Goal: Task Accomplishment & Management: Manage account settings

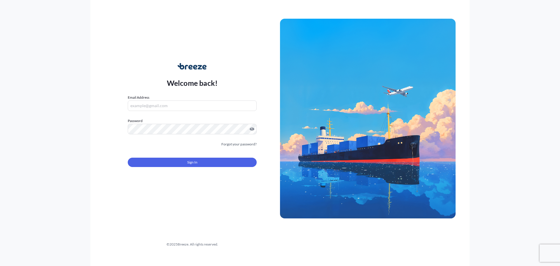
click at [185, 104] on input "Email Address" at bounding box center [192, 105] width 129 height 10
paste input "[PERSON_NAME][EMAIL_ADDRESS][DOMAIN_NAME]"
type input "[PERSON_NAME][EMAIL_ADDRESS][DOMAIN_NAME]"
click at [185, 159] on button "Sign In" at bounding box center [192, 161] width 129 height 9
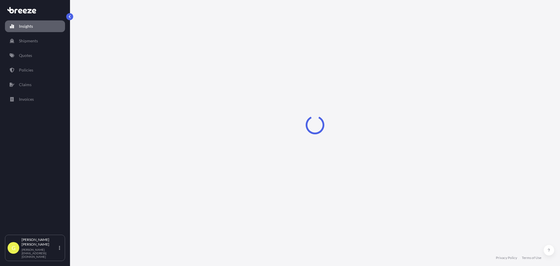
select select "2025"
